Goal: Information Seeking & Learning: Find specific fact

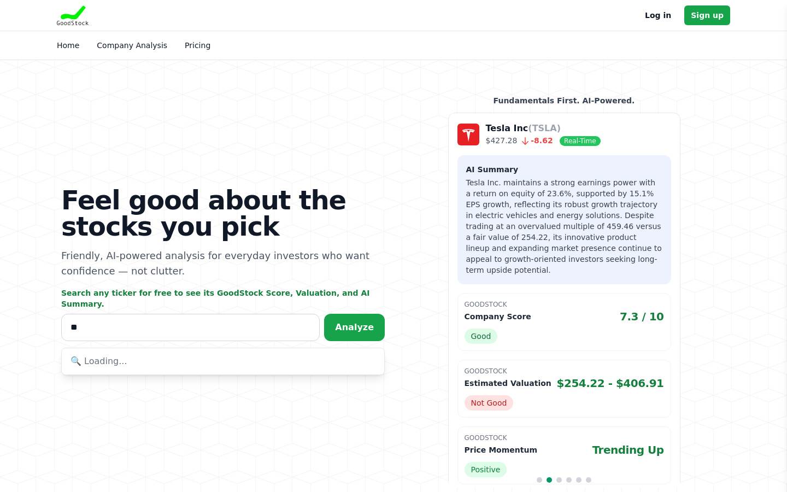
type input "*"
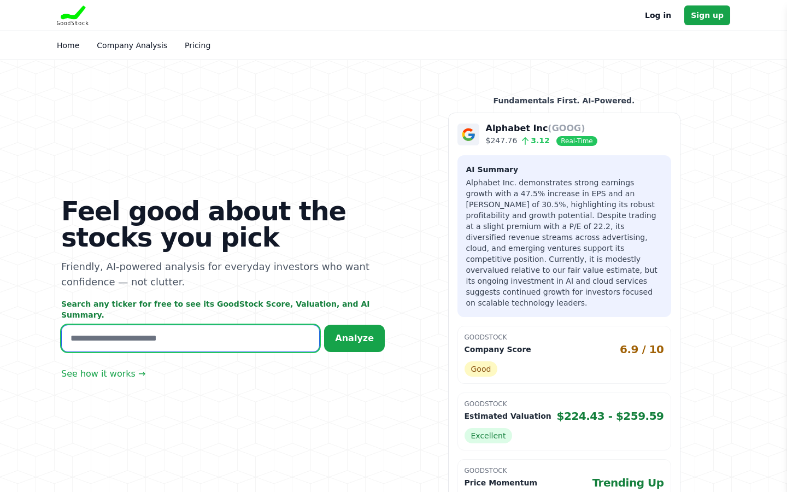
type input "*"
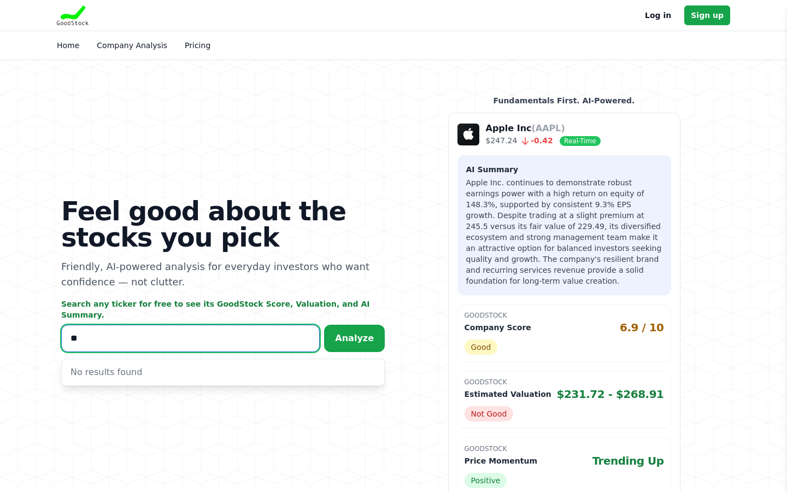
type input "*"
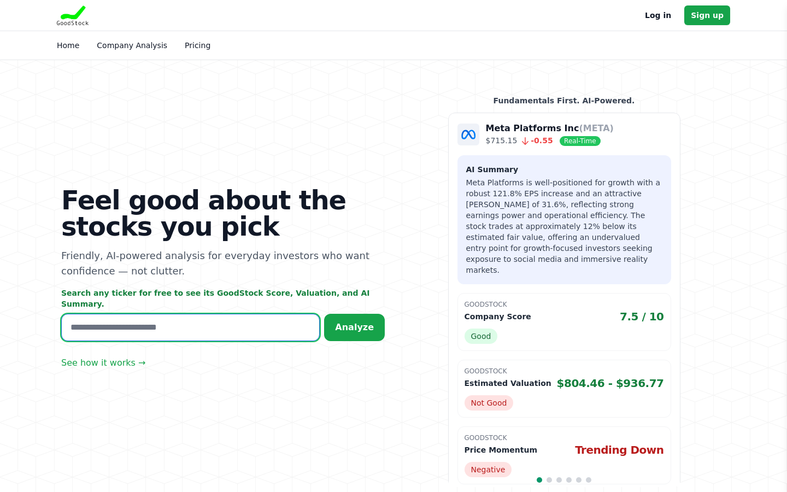
click at [174, 332] on input "text" at bounding box center [190, 327] width 258 height 27
type input "*"
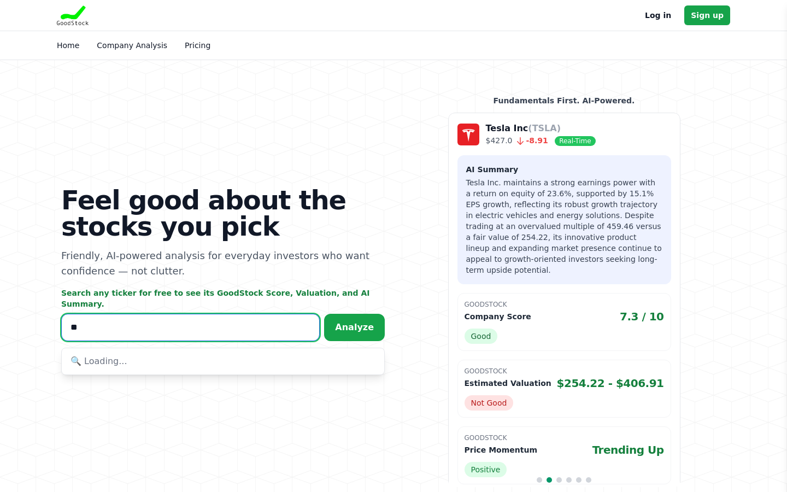
type input "*"
